Goal: Information Seeking & Learning: Learn about a topic

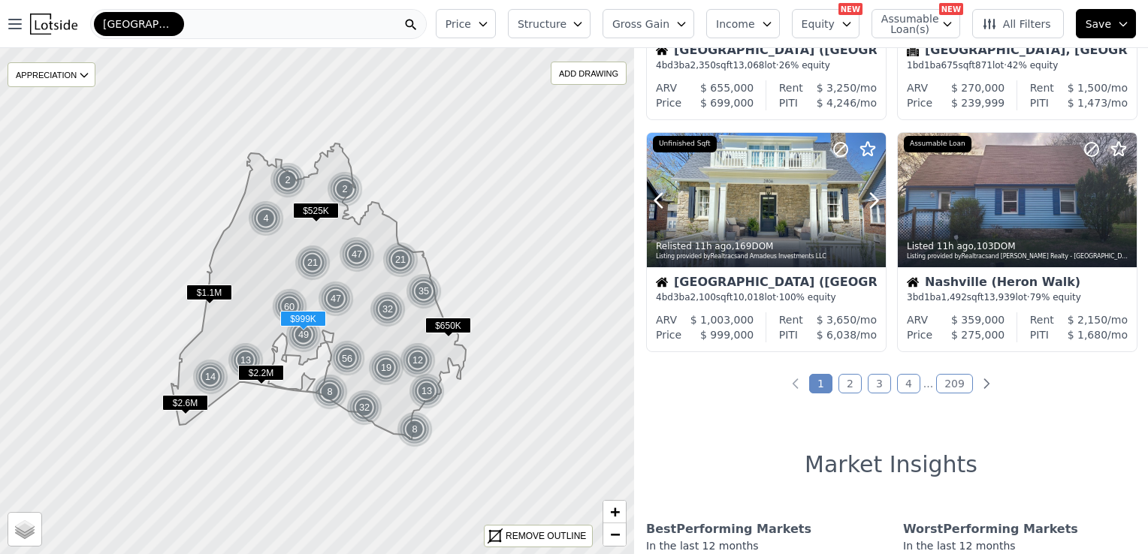
scroll to position [1115, 0]
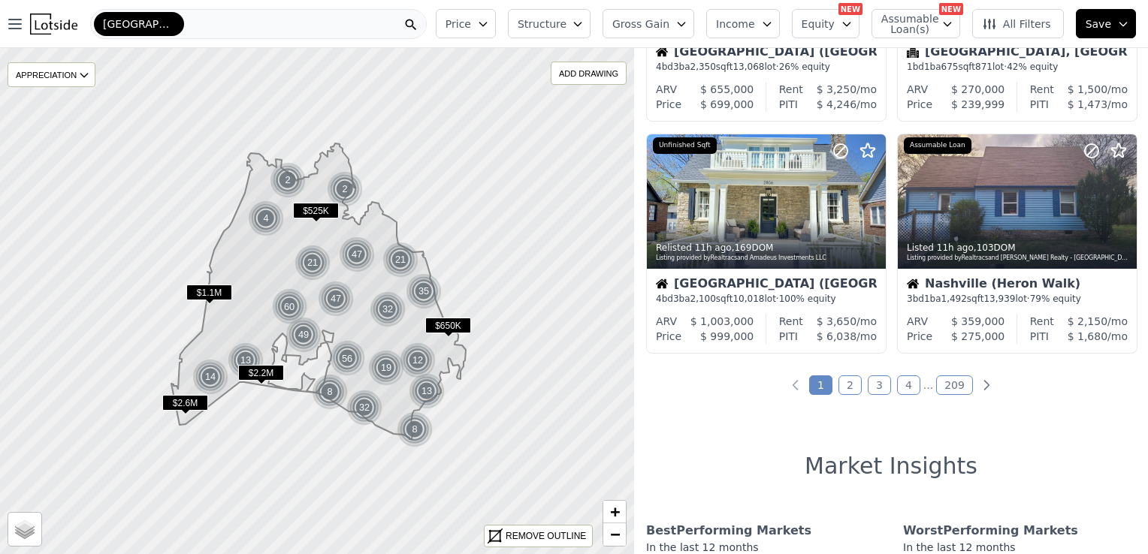
click at [764, 14] on button "Income" at bounding box center [743, 23] width 74 height 29
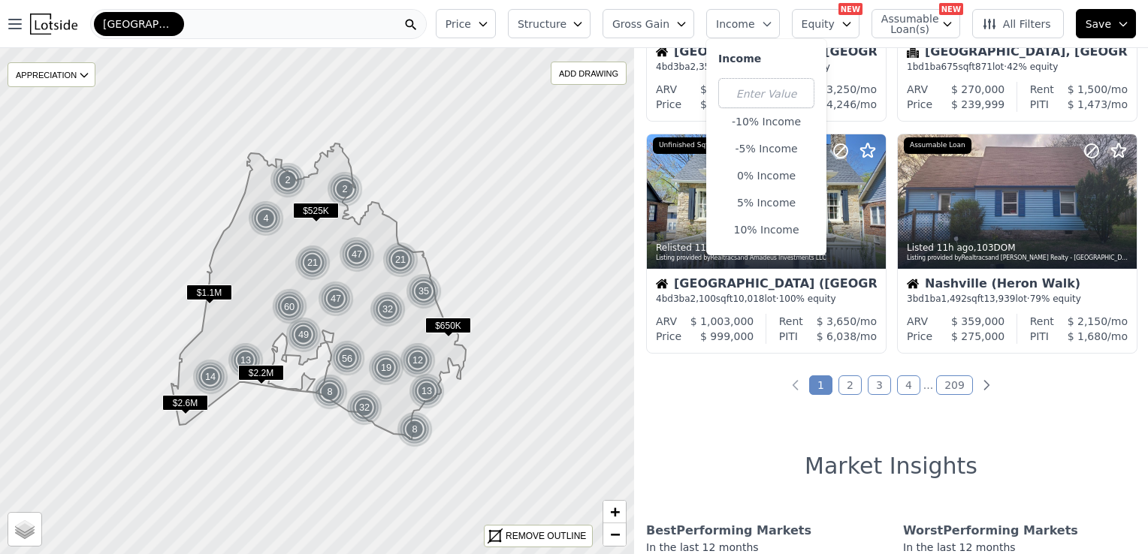
click at [755, 17] on span "Income" at bounding box center [735, 24] width 39 height 15
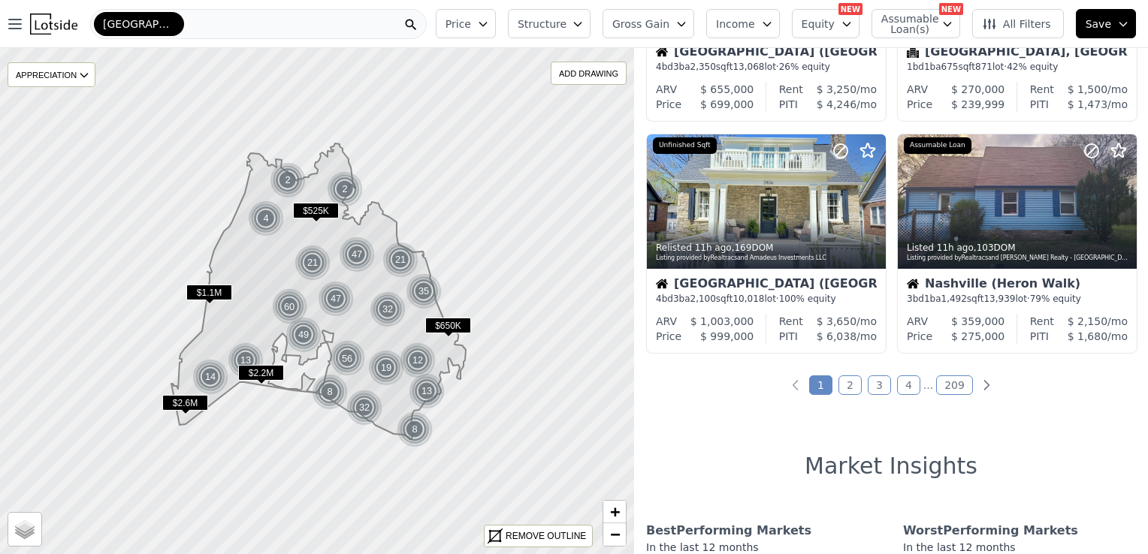
click at [566, 31] on span "Structure" at bounding box center [542, 24] width 48 height 15
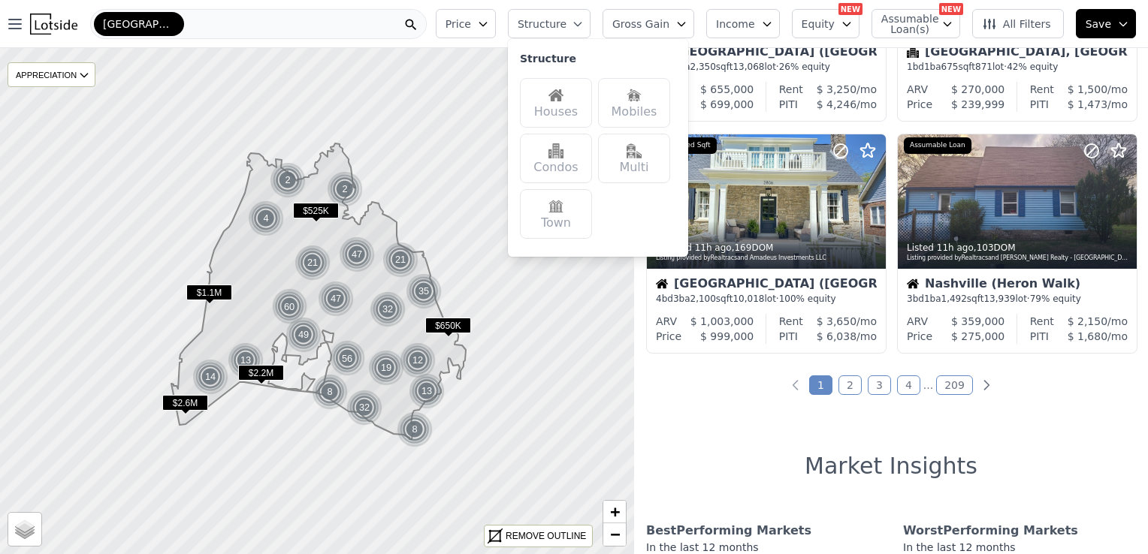
click at [564, 210] on img at bounding box center [555, 206] width 15 height 15
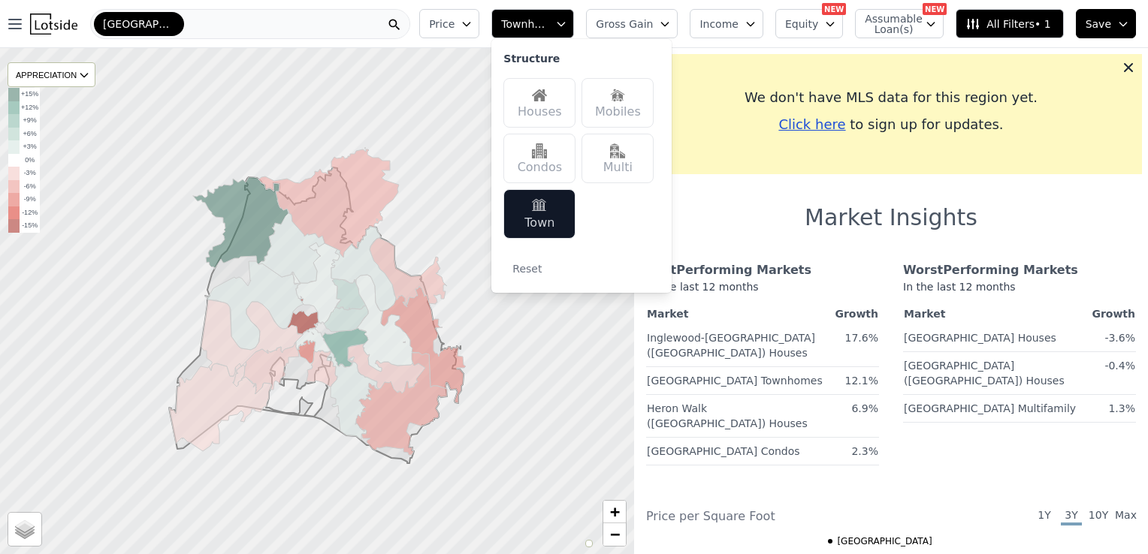
click at [567, 25] on icon "button" at bounding box center [561, 24] width 12 height 12
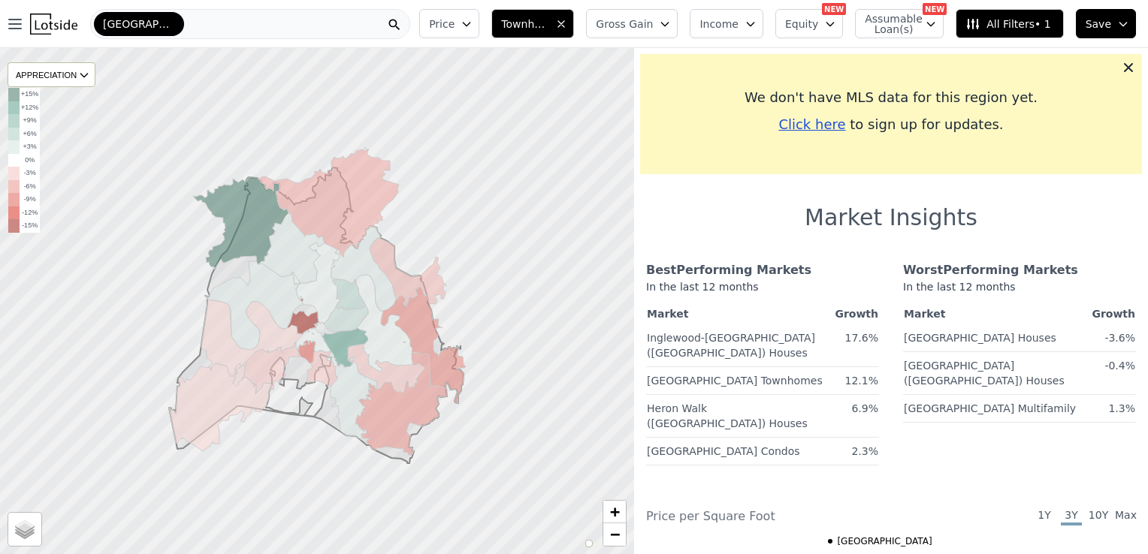
click at [567, 26] on icon "button" at bounding box center [561, 24] width 12 height 12
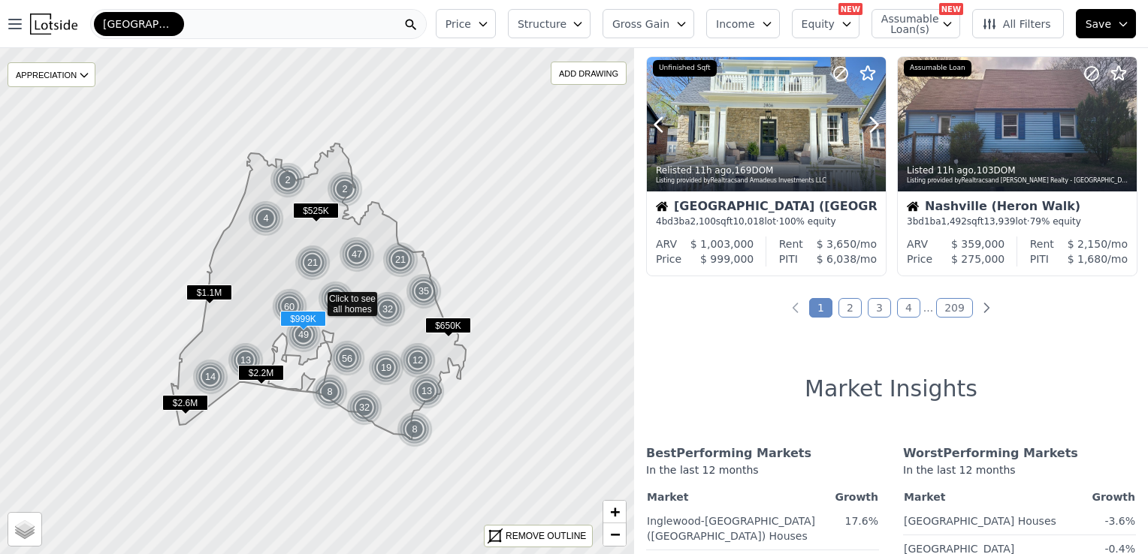
scroll to position [1192, 0]
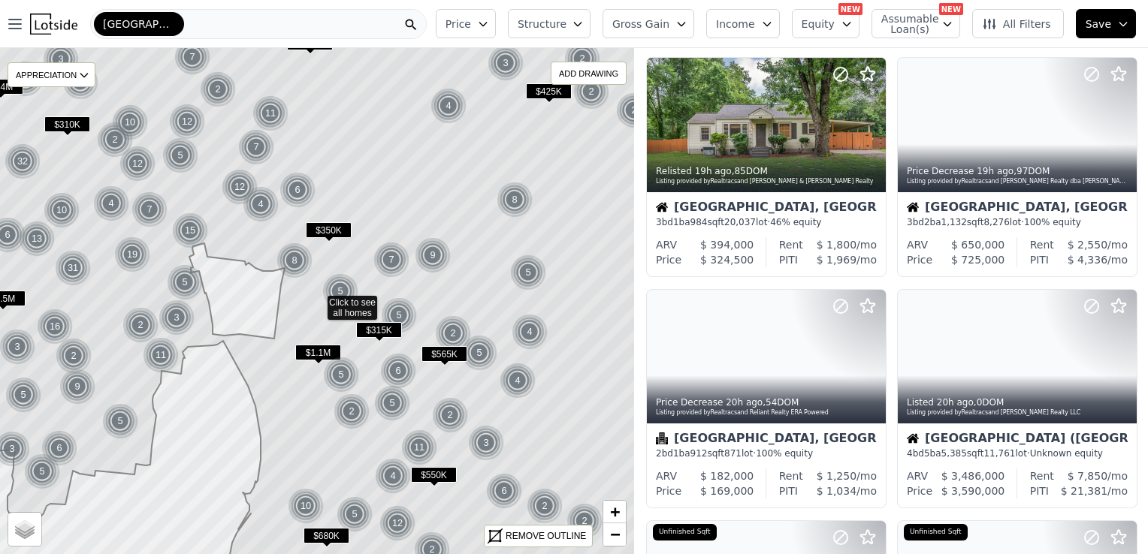
scroll to position [496, 0]
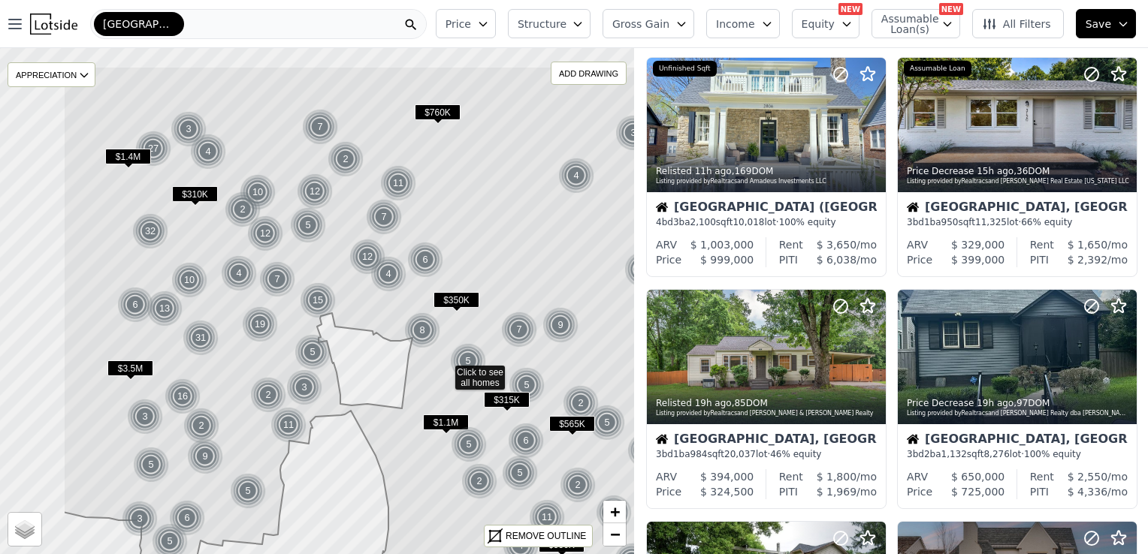
drag, startPoint x: 273, startPoint y: 226, endPoint x: 400, endPoint y: 296, distance: 144.9
click at [400, 296] on icon at bounding box center [445, 371] width 764 height 611
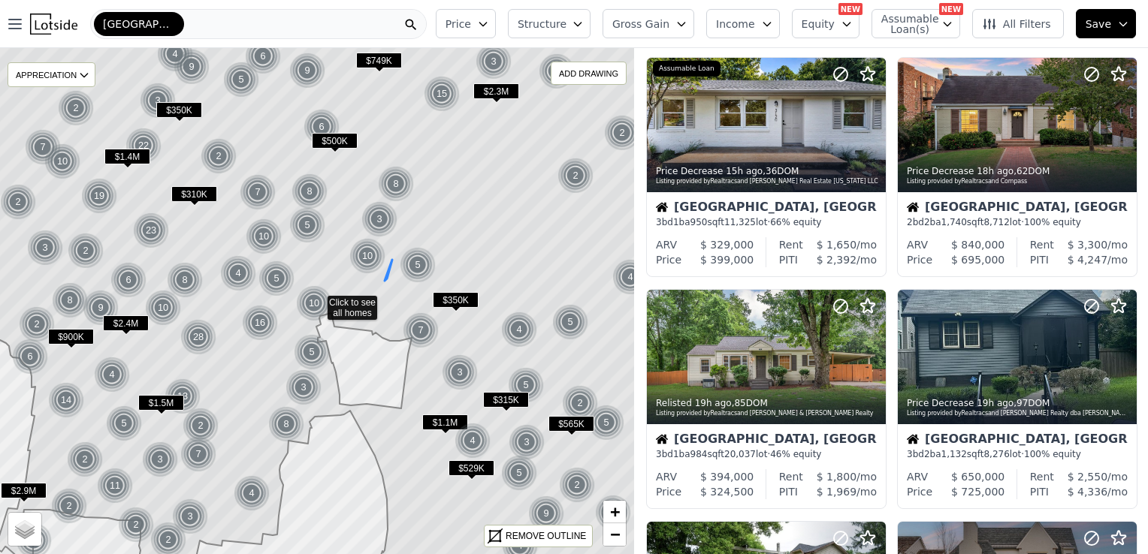
scroll to position [264, 0]
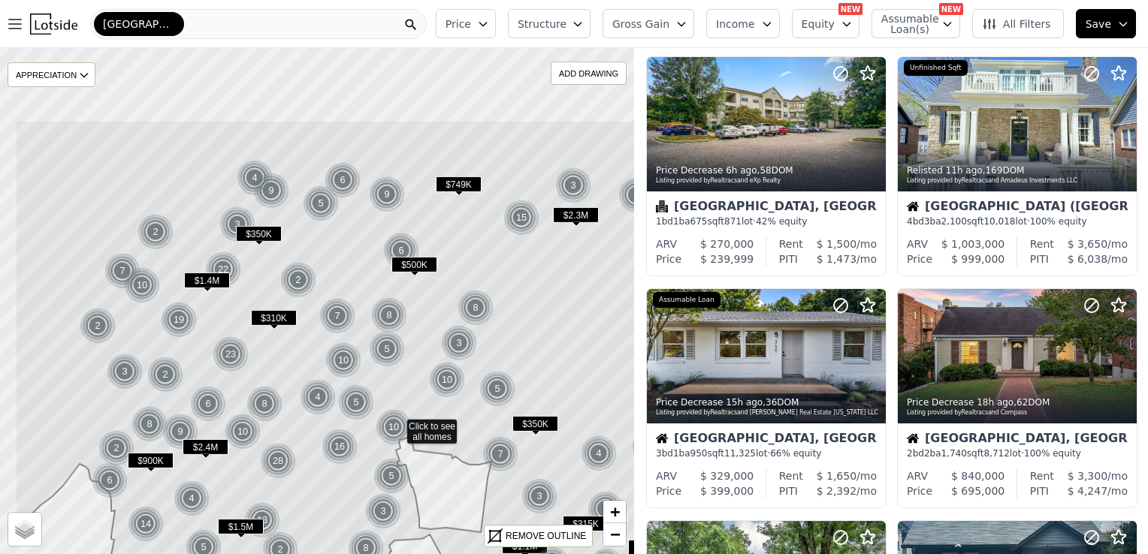
drag, startPoint x: 348, startPoint y: 194, endPoint x: 427, endPoint y: 316, distance: 145.0
click at [427, 316] on icon at bounding box center [397, 425] width 764 height 611
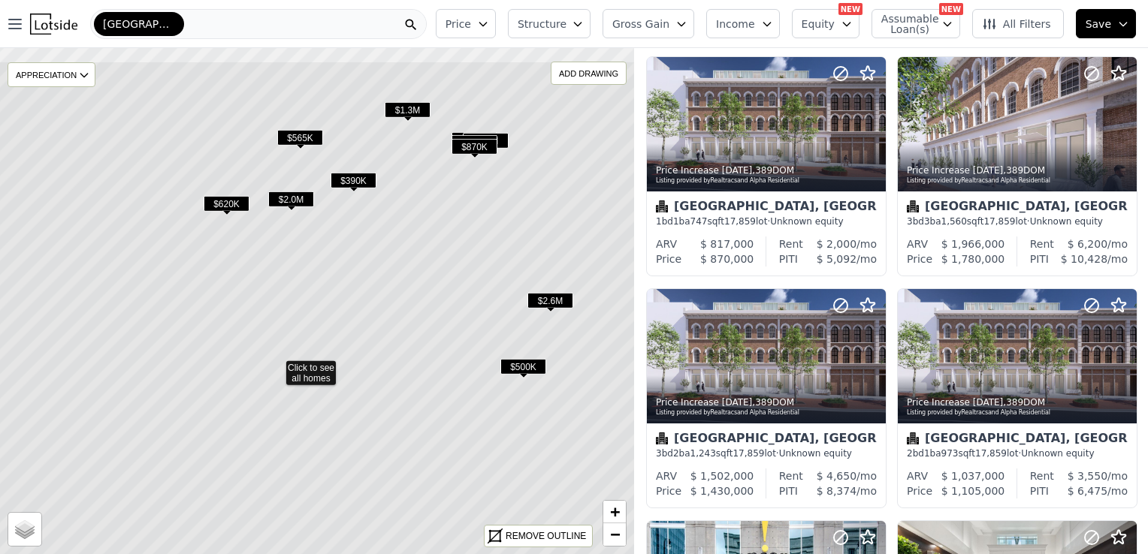
drag, startPoint x: 444, startPoint y: 272, endPoint x: 403, endPoint y: 353, distance: 91.1
click at [403, 353] on icon at bounding box center [276, 366] width 764 height 611
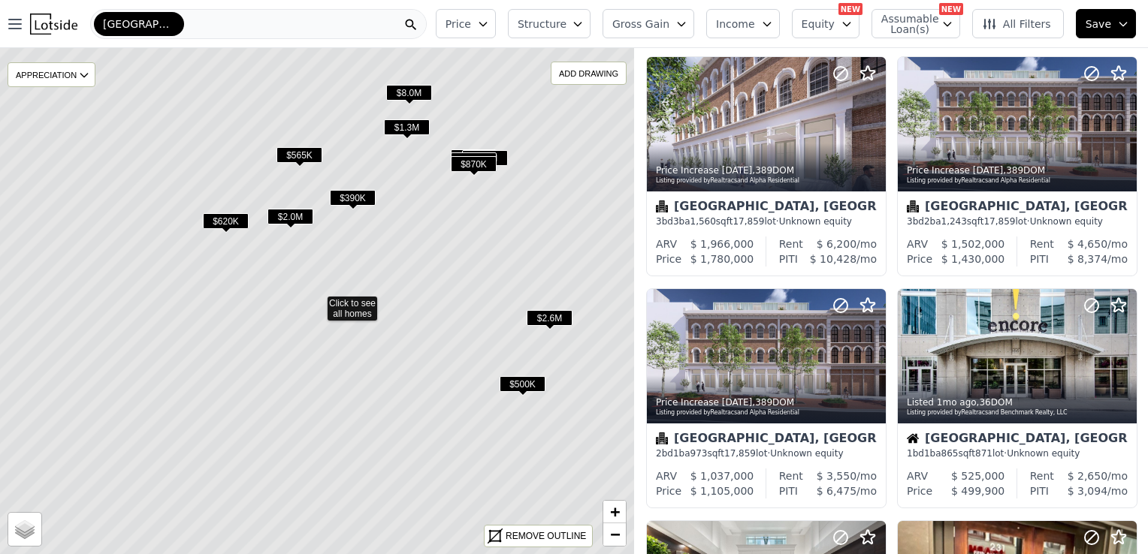
click at [526, 384] on span "$500K" at bounding box center [523, 384] width 46 height 16
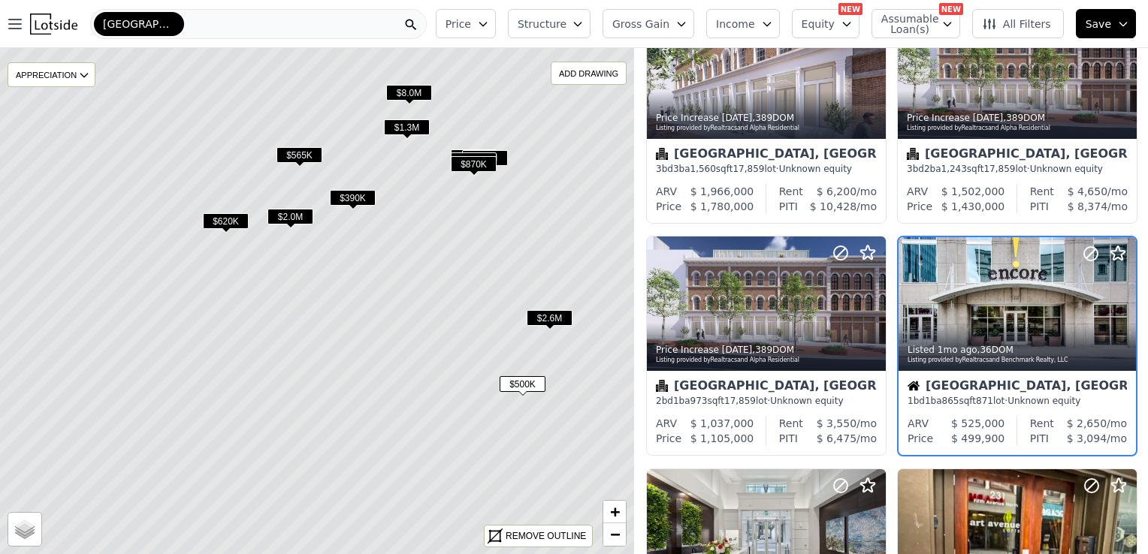
scroll to position [337, 0]
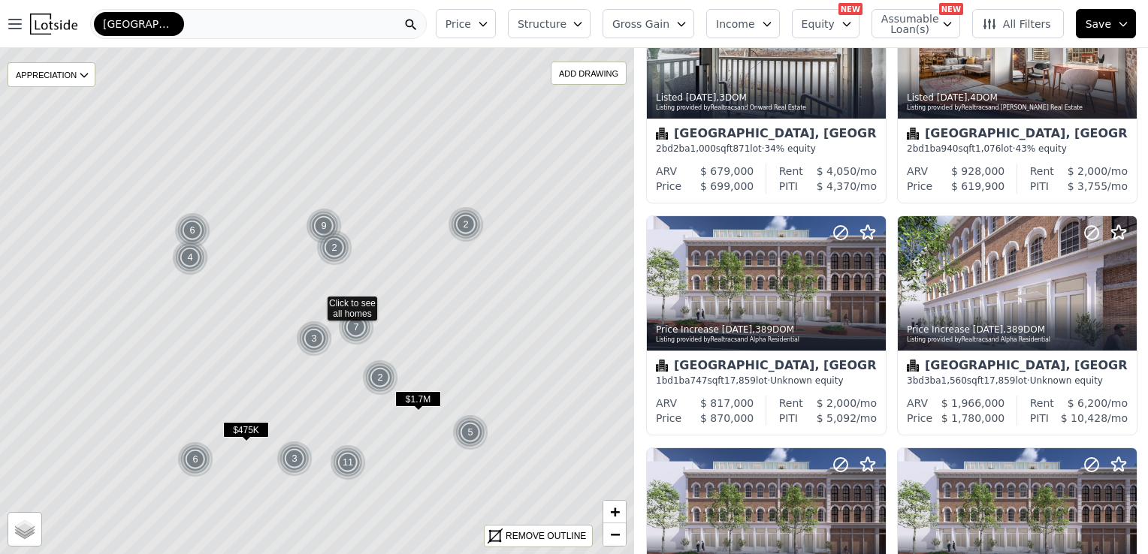
scroll to position [570, 0]
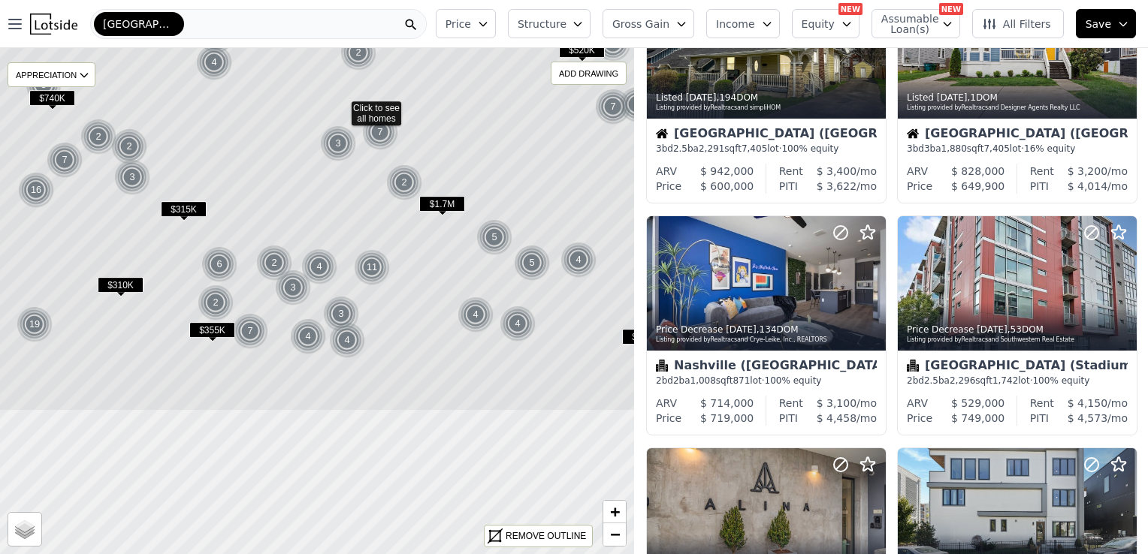
drag, startPoint x: 308, startPoint y: 401, endPoint x: 332, endPoint y: 207, distance: 196.1
click at [332, 207] on icon at bounding box center [341, 106] width 764 height 611
